Goal: Transaction & Acquisition: Purchase product/service

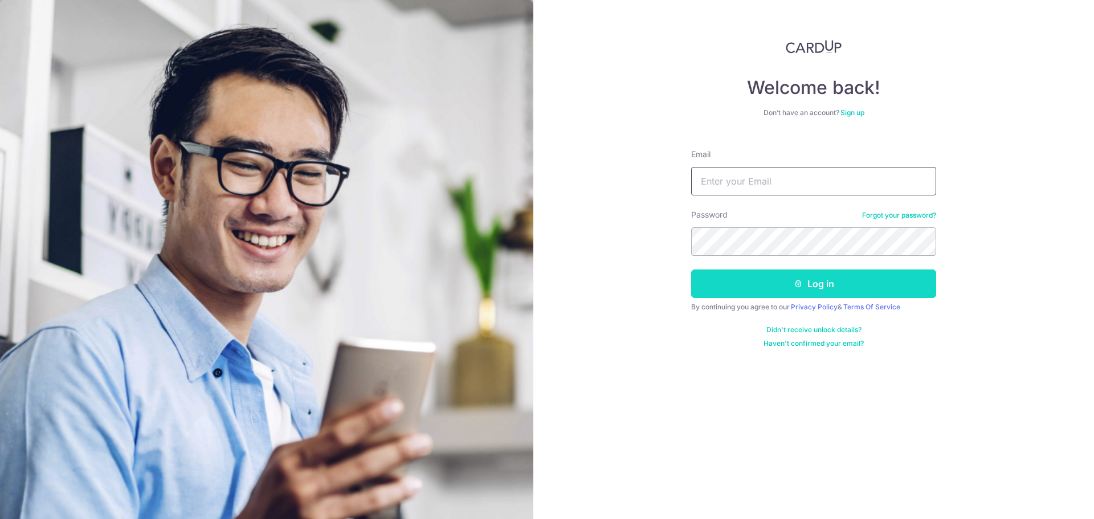
type input "vickneswaran.kp@gmail.com"
click at [805, 287] on button "Log in" at bounding box center [813, 284] width 245 height 28
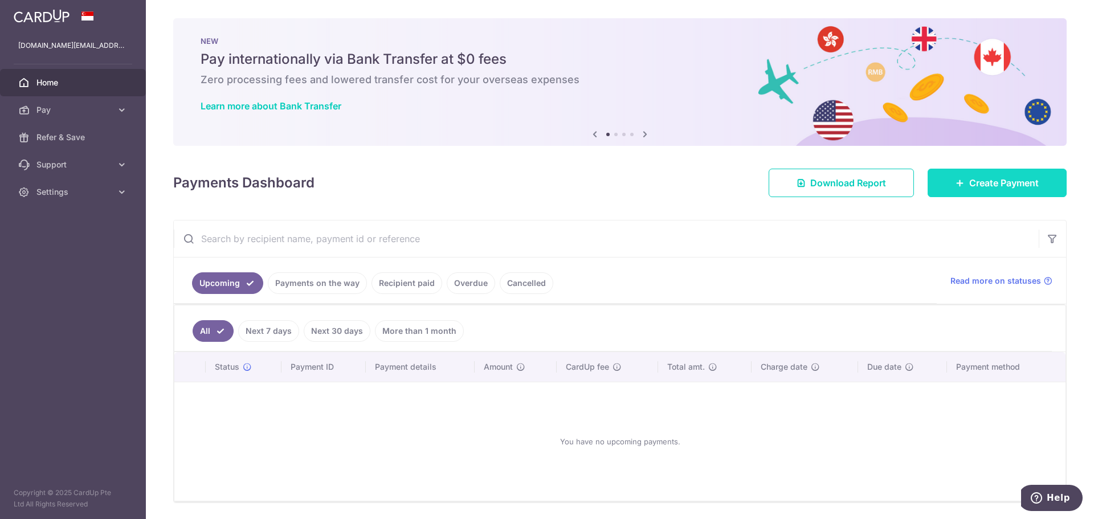
click at [1001, 189] on span "Create Payment" at bounding box center [1004, 183] width 70 height 14
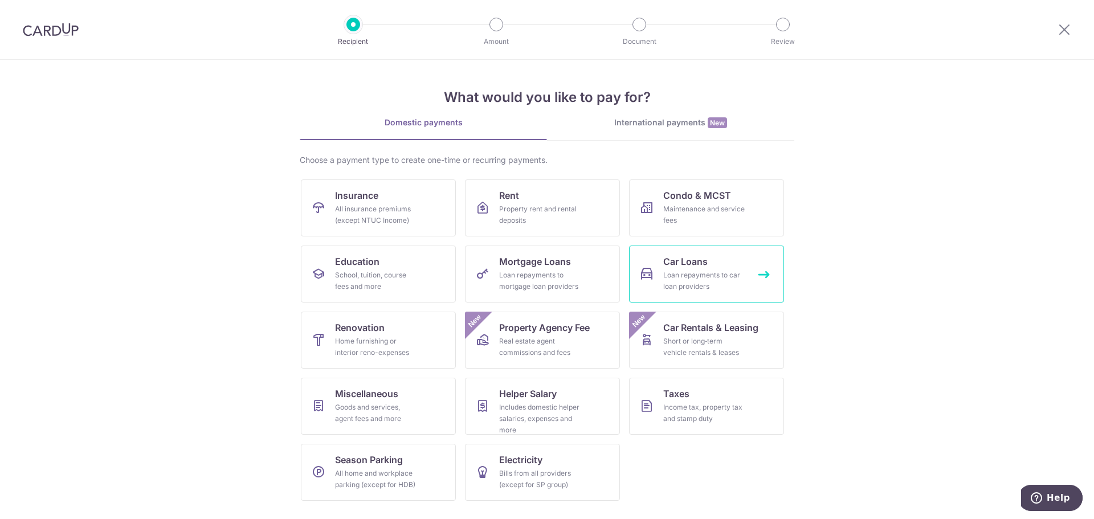
click at [684, 292] on div "Loan repayments to car loan providers" at bounding box center [704, 281] width 82 height 23
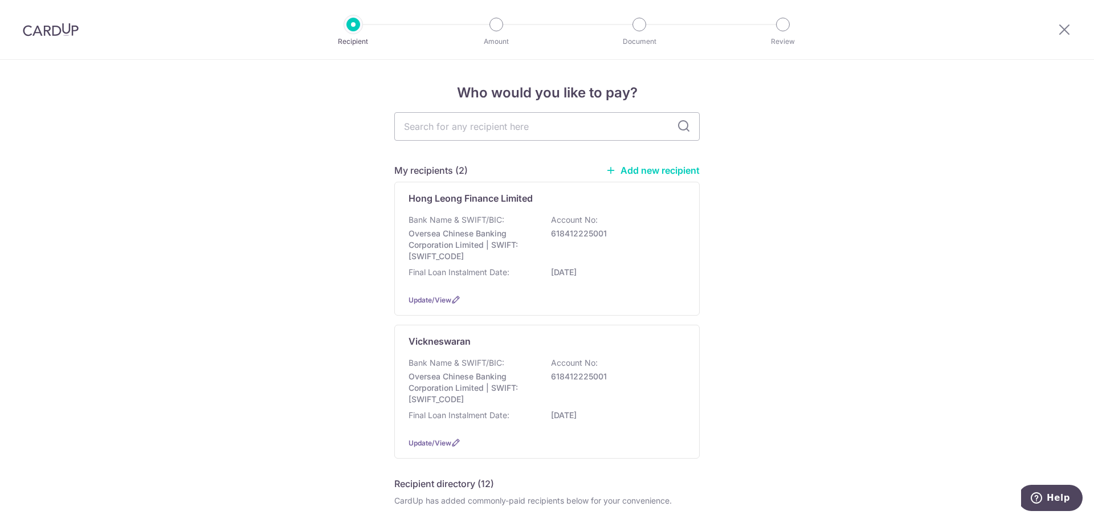
scroll to position [57, 0]
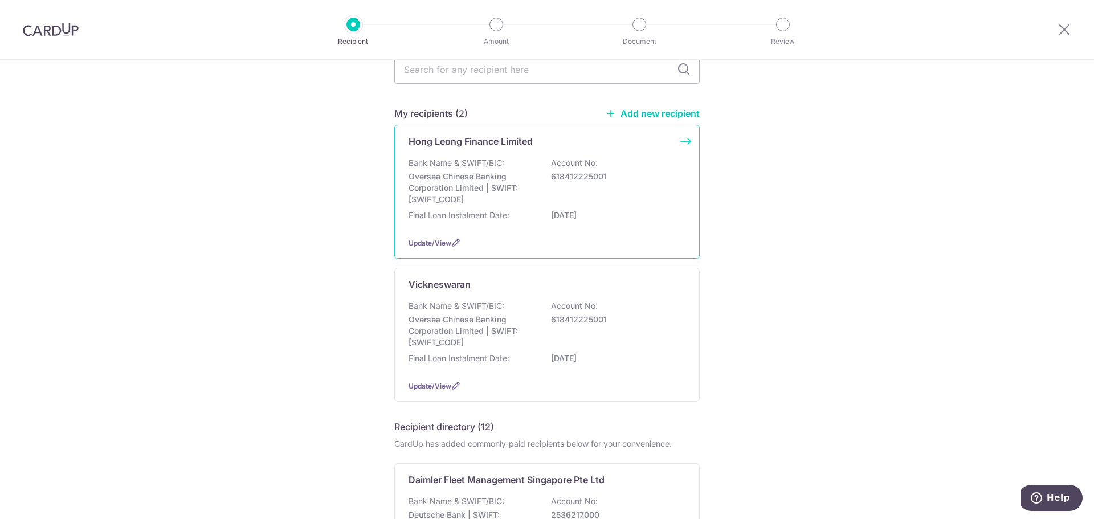
click at [523, 177] on p "Oversea Chinese Banking Corporation Limited | SWIFT: OCBCSGSGXXX" at bounding box center [473, 188] width 128 height 34
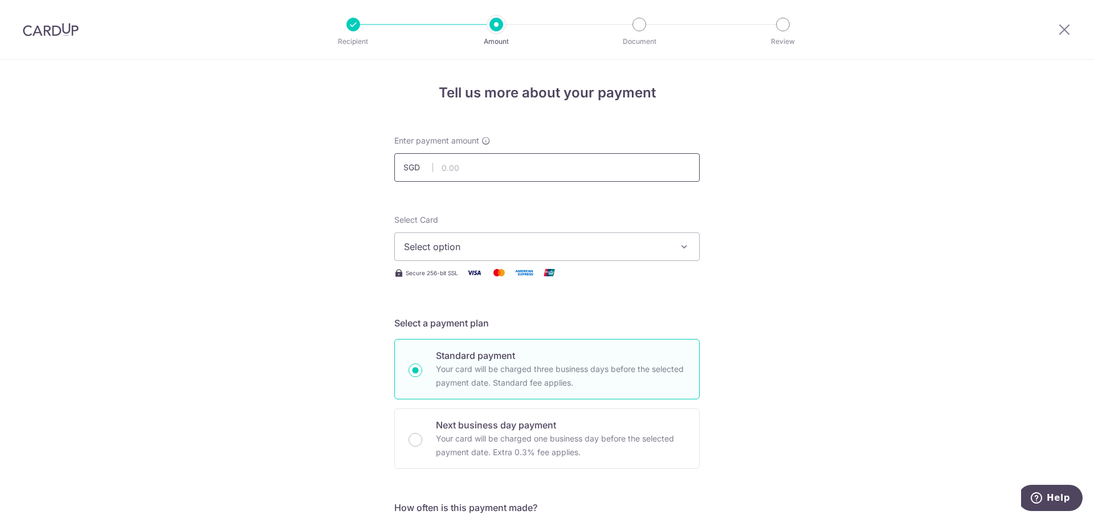
click at [524, 170] on input "text" at bounding box center [546, 167] width 305 height 28
type input "1,054.00"
click at [442, 247] on span "Select option" at bounding box center [537, 247] width 266 height 14
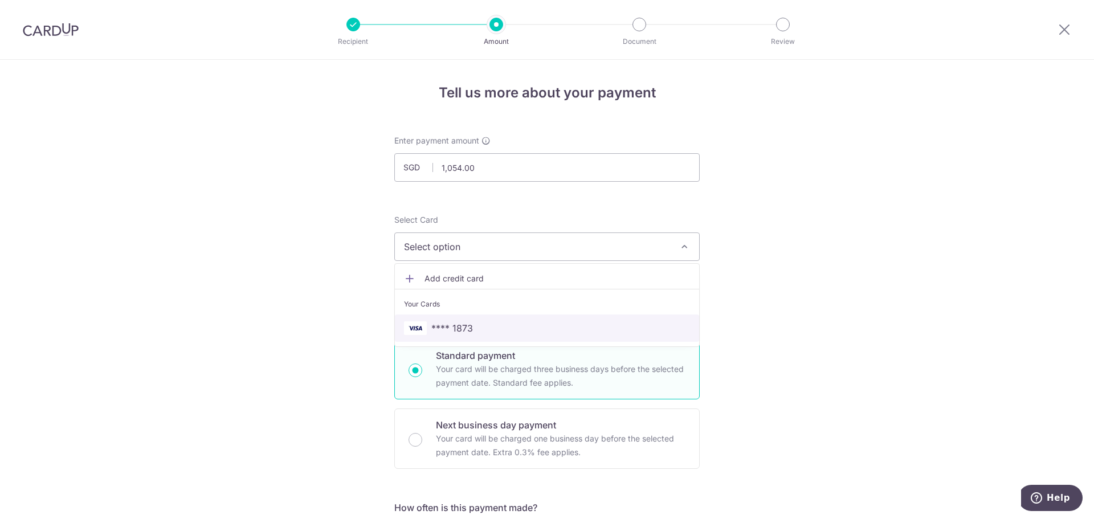
click at [440, 322] on span "**** 1873" at bounding box center [452, 328] width 42 height 14
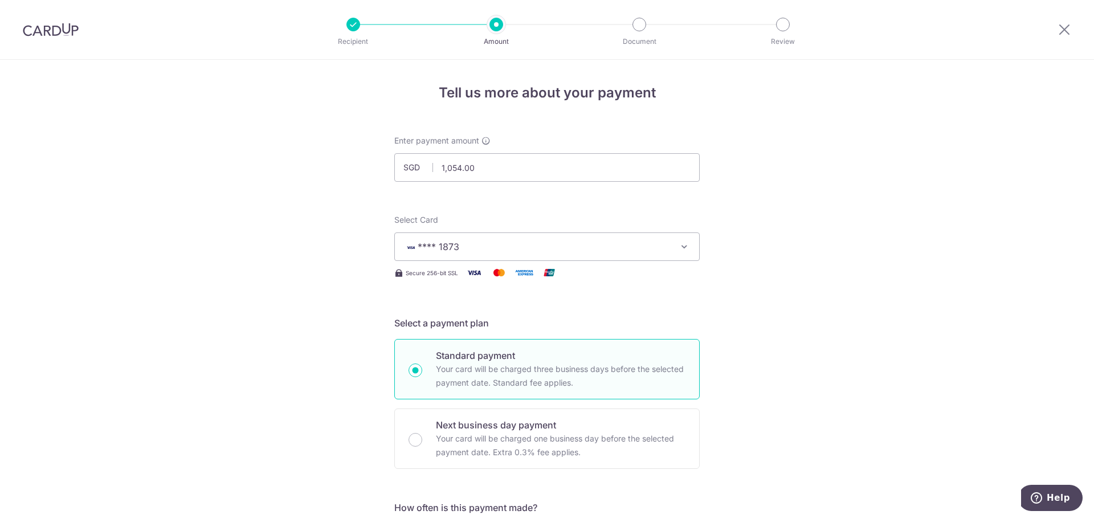
click at [650, 329] on h5 "Select a payment plan" at bounding box center [546, 323] width 305 height 14
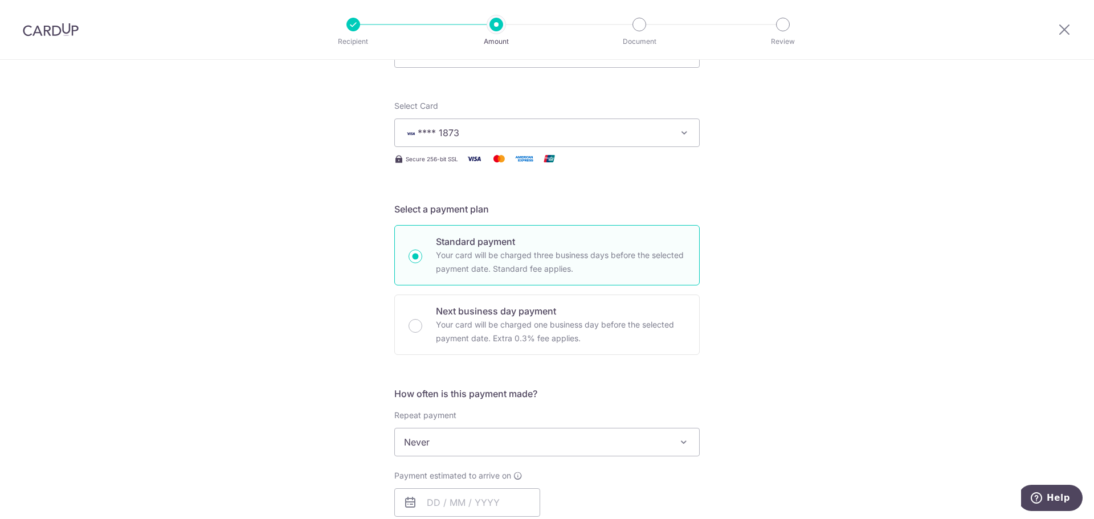
scroll to position [171, 0]
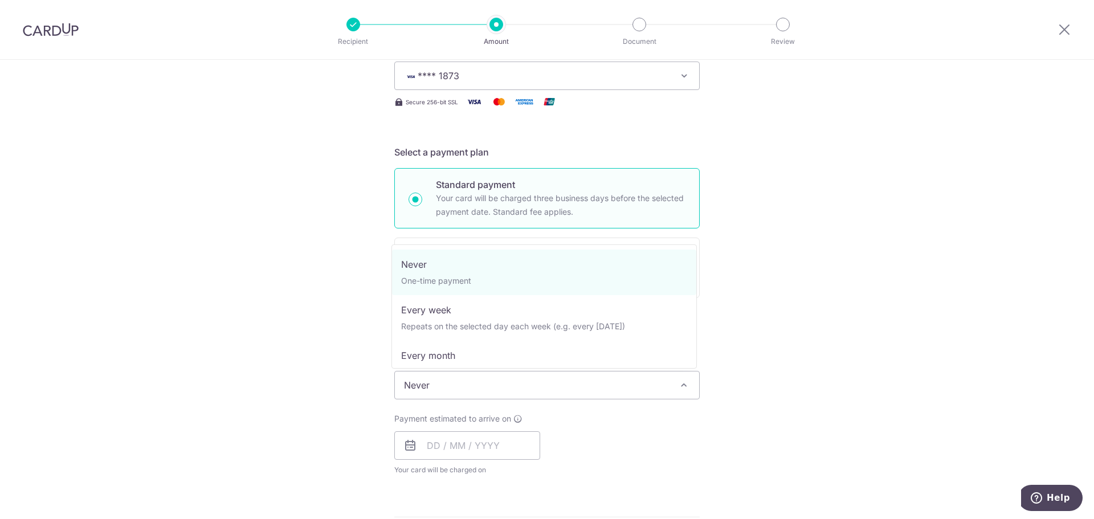
click at [556, 386] on span "Never" at bounding box center [547, 385] width 304 height 27
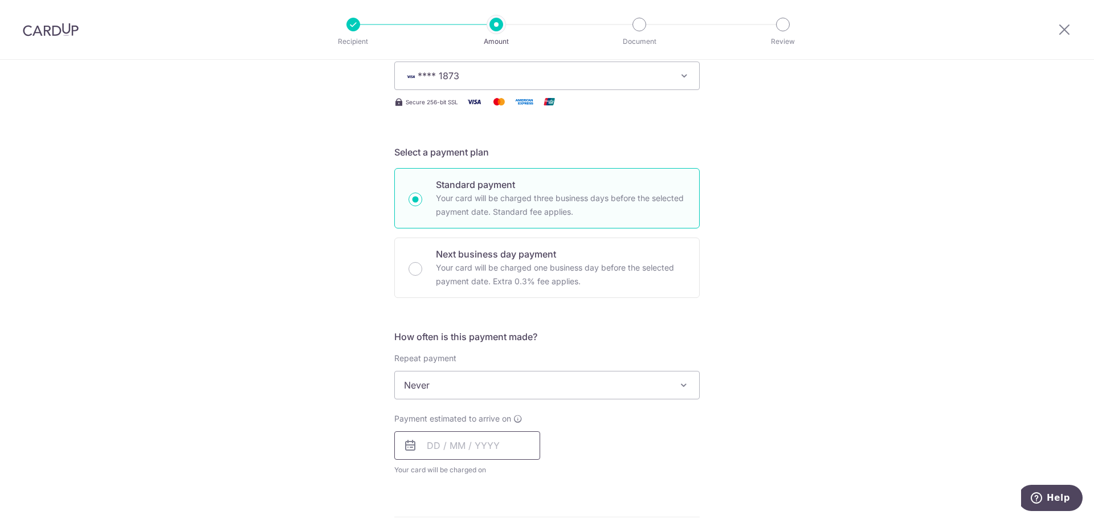
click at [463, 445] on input "text" at bounding box center [467, 445] width 146 height 28
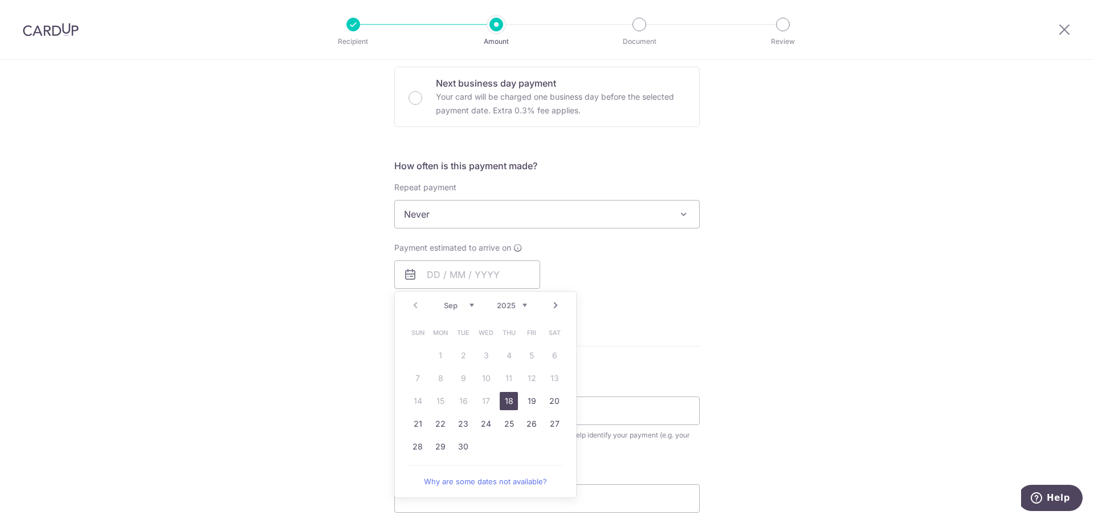
click at [326, 407] on div "Tell us more about your payment Enter payment amount SGD 1,054.00 1054.00 Selec…" at bounding box center [547, 233] width 1094 height 1031
click at [453, 267] on input "text" at bounding box center [467, 274] width 146 height 28
click at [506, 401] on link "18" at bounding box center [509, 401] width 18 height 18
type input "18/09/2025"
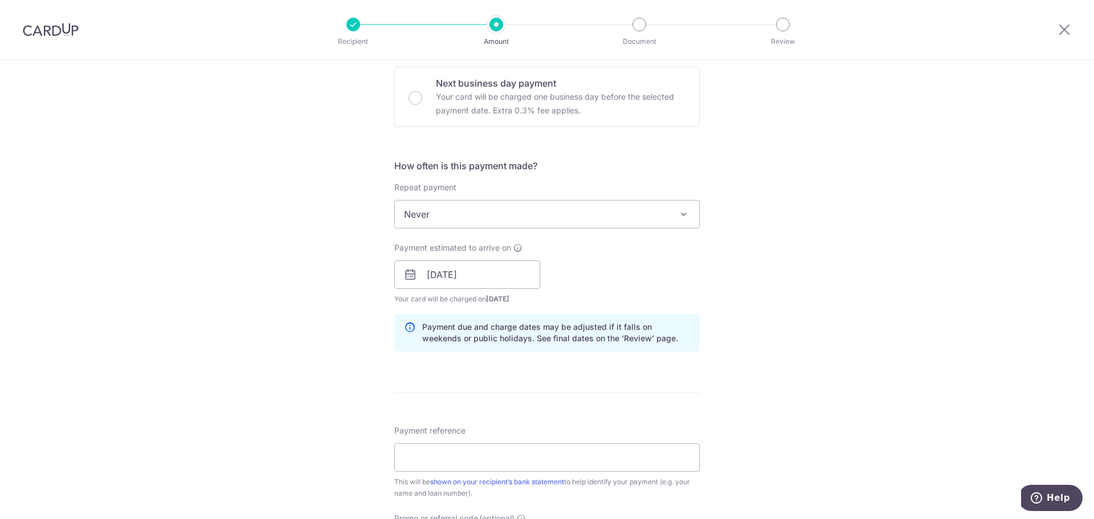
scroll to position [399, 0]
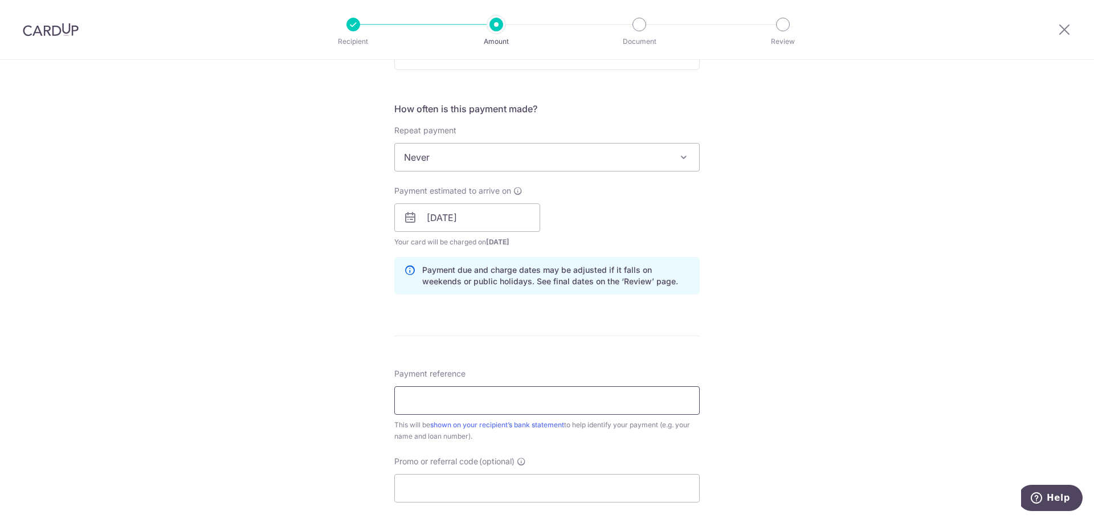
click at [504, 386] on input "Payment reference" at bounding box center [546, 400] width 305 height 28
type input "SMX2398J"
click at [338, 437] on div "Tell us more about your payment Enter payment amount SGD 1,054.00 1054.00 Selec…" at bounding box center [547, 200] width 1094 height 1078
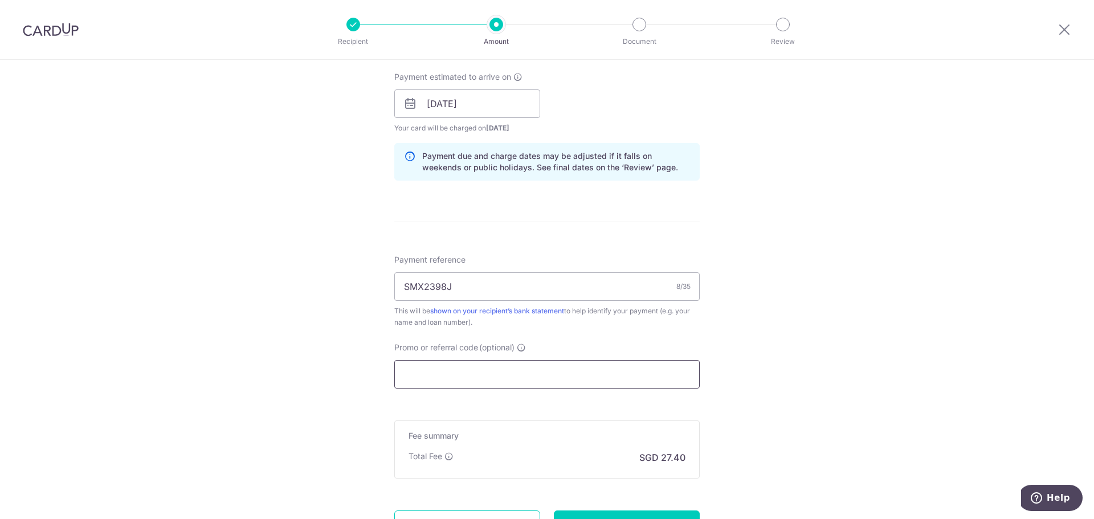
click at [480, 372] on input "Promo or referral code (optional)" at bounding box center [546, 374] width 305 height 28
click at [478, 376] on input "Promo or referral code (optional)" at bounding box center [546, 374] width 305 height 28
click at [450, 378] on input "Promo or referral code (optional)" at bounding box center [546, 374] width 305 height 28
paste input "OFF225"
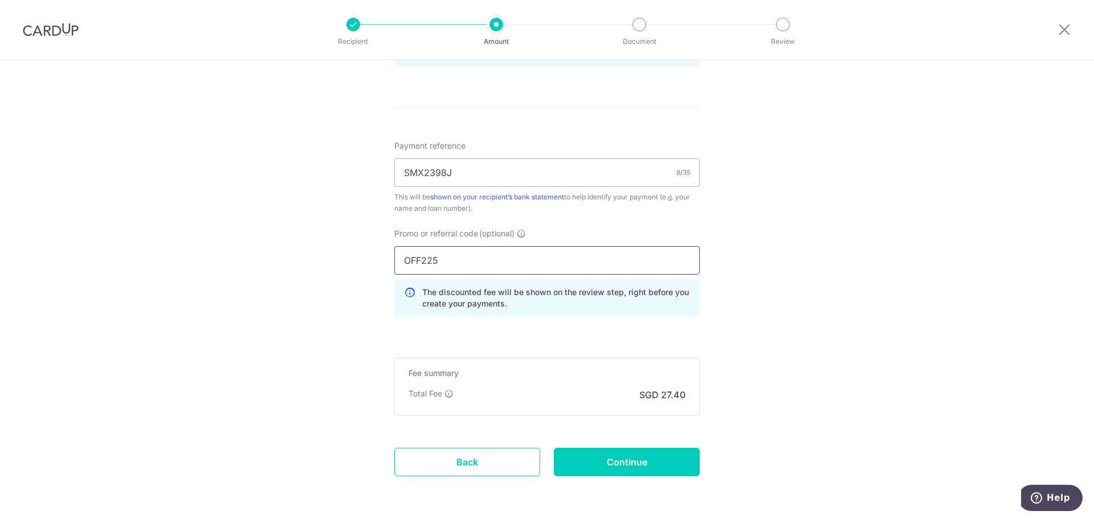
scroll to position [670, 0]
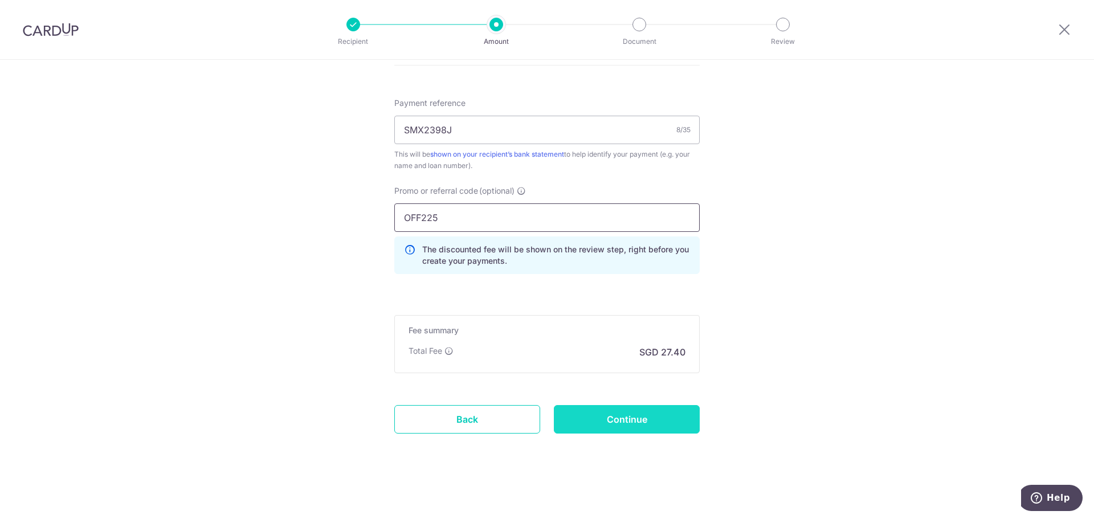
type input "OFF225"
click at [570, 425] on input "Continue" at bounding box center [627, 419] width 146 height 28
type input "Create Schedule"
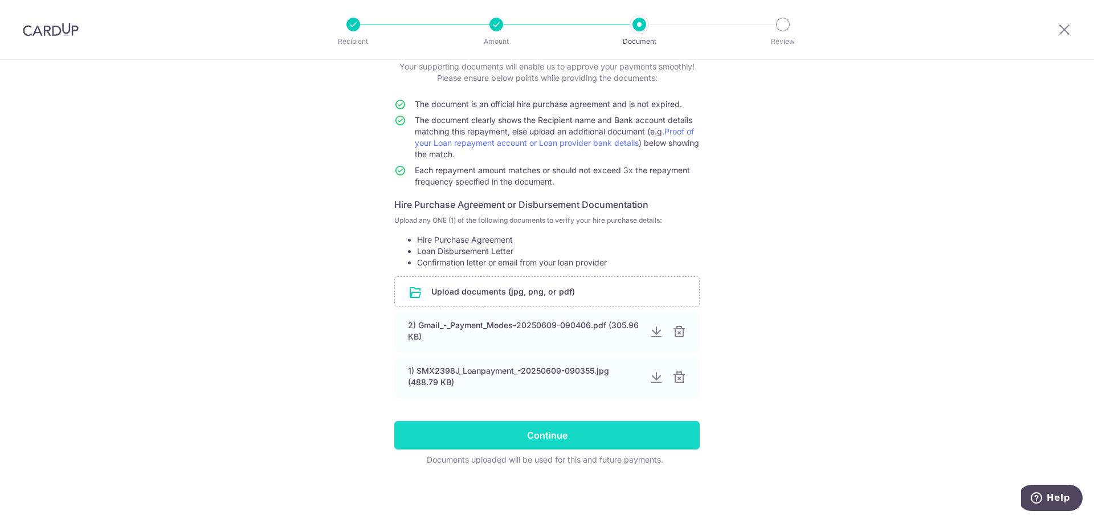
scroll to position [74, 0]
click at [451, 434] on input "Continue" at bounding box center [546, 435] width 305 height 28
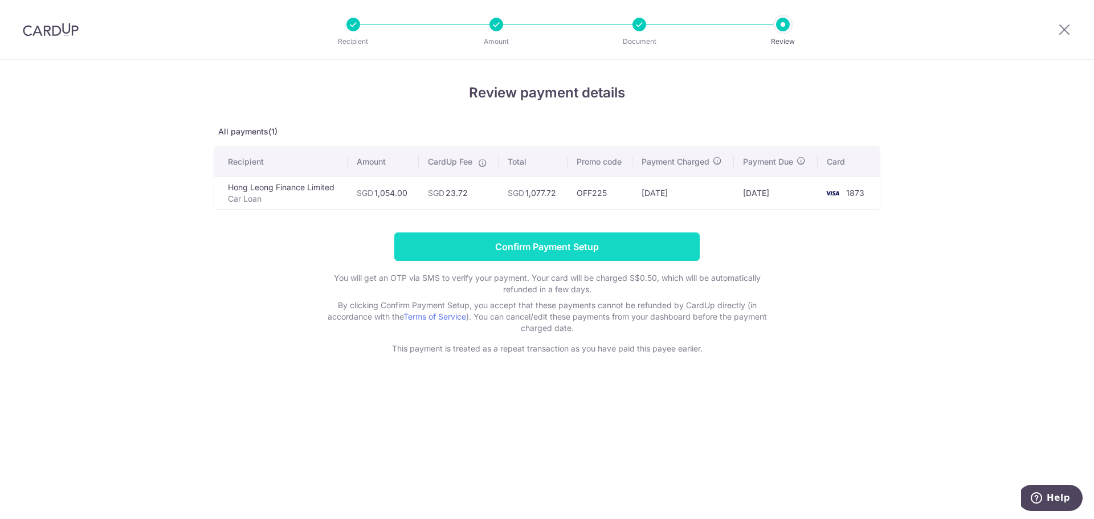
click at [561, 252] on input "Confirm Payment Setup" at bounding box center [546, 247] width 305 height 28
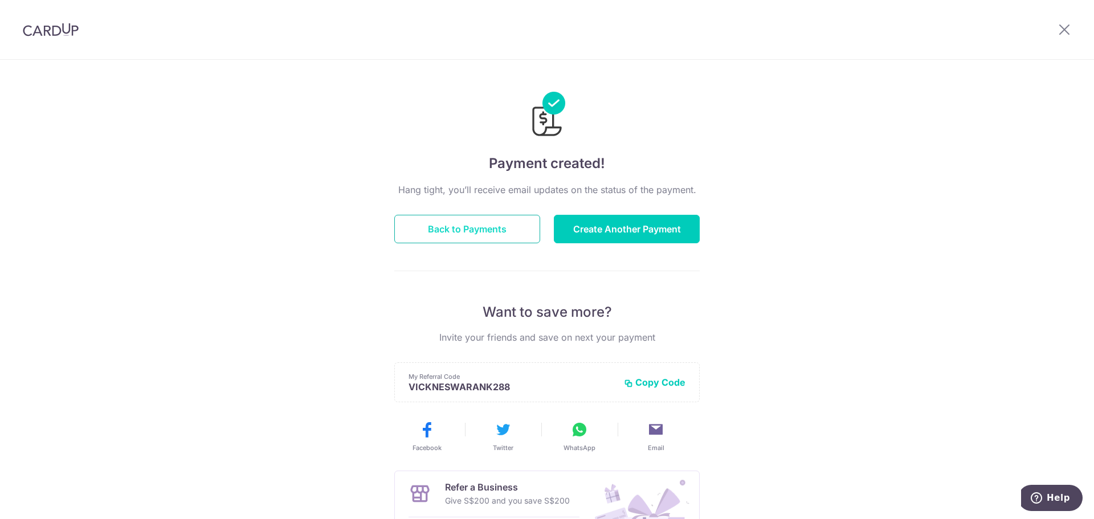
click at [463, 235] on button "Back to Payments" at bounding box center [467, 229] width 146 height 28
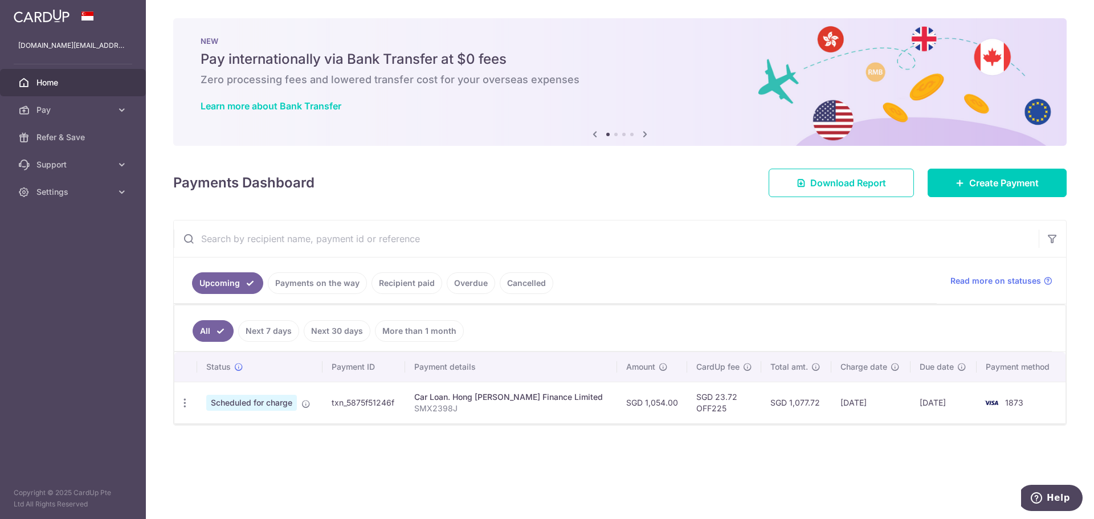
drag, startPoint x: 840, startPoint y: 405, endPoint x: 872, endPoint y: 402, distance: 32.0
click at [872, 402] on td "15/09/2025" at bounding box center [870, 403] width 79 height 42
drag, startPoint x: 908, startPoint y: 401, endPoint x: 947, endPoint y: 400, distance: 38.2
click at [947, 400] on td "18/09/2025" at bounding box center [944, 403] width 67 height 42
click at [1010, 408] on td "1873" at bounding box center [1021, 403] width 89 height 42
